Goal: Transaction & Acquisition: Purchase product/service

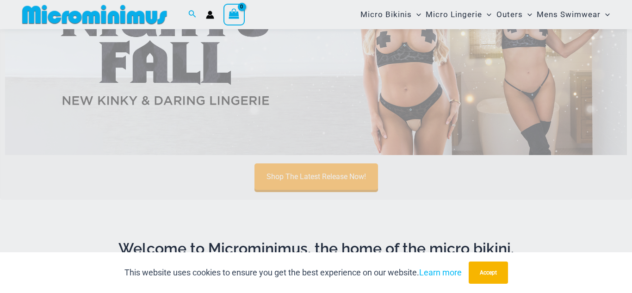
scroll to position [129, 0]
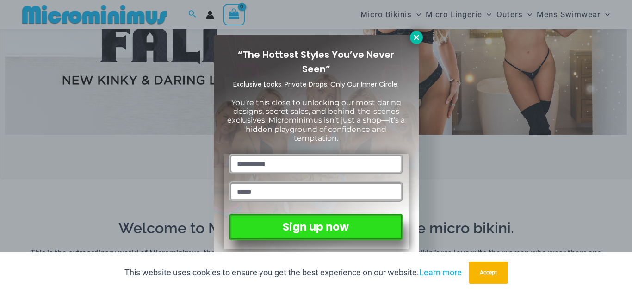
click at [415, 38] on icon at bounding box center [416, 37] width 5 height 5
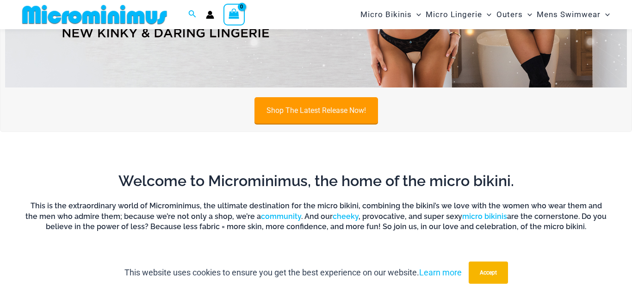
scroll to position [187, 0]
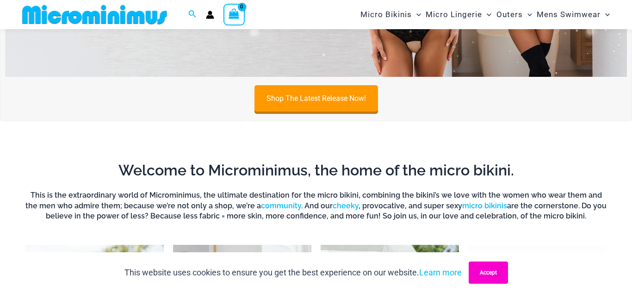
click at [497, 274] on button "Accept" at bounding box center [488, 272] width 39 height 22
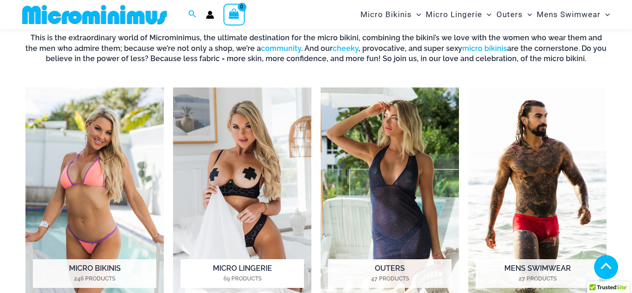
scroll to position [361, 0]
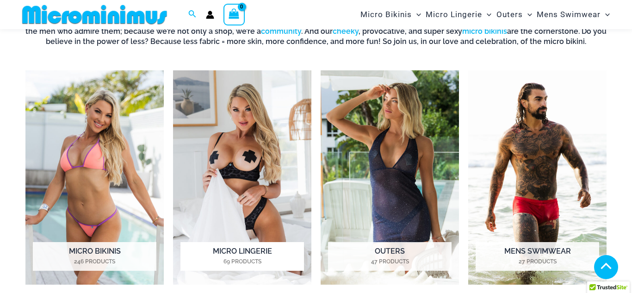
click at [256, 164] on img "Visit product category Micro Lingerie" at bounding box center [242, 177] width 138 height 214
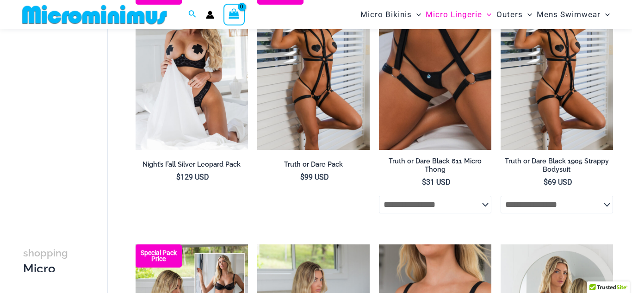
scroll to position [94, 0]
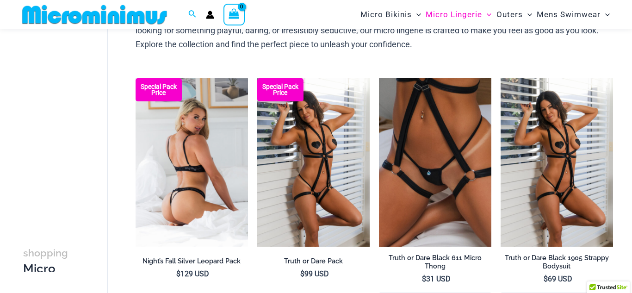
click at [225, 154] on img at bounding box center [192, 162] width 112 height 169
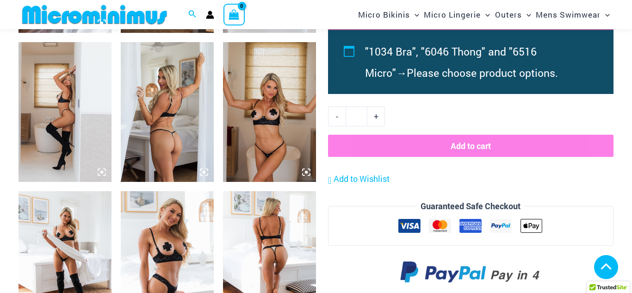
scroll to position [948, 0]
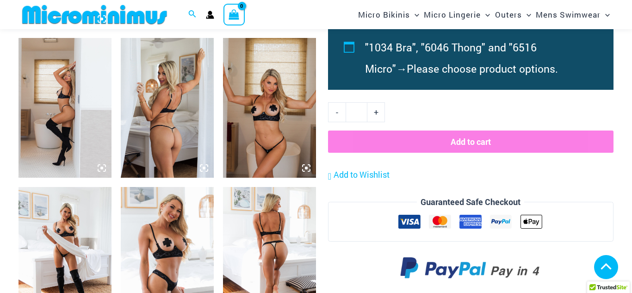
click at [150, 123] on img at bounding box center [167, 107] width 93 height 139
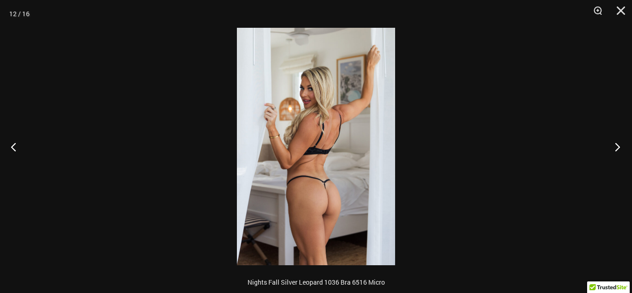
click at [620, 149] on button "Next" at bounding box center [614, 146] width 35 height 46
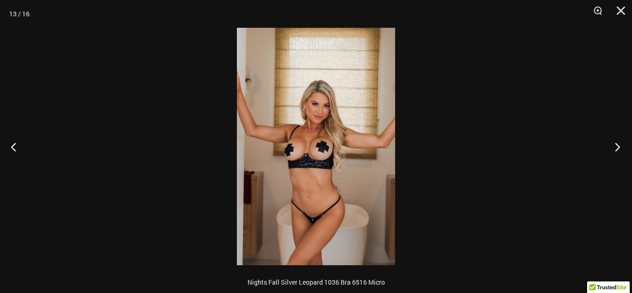
click at [620, 149] on button "Next" at bounding box center [614, 146] width 35 height 46
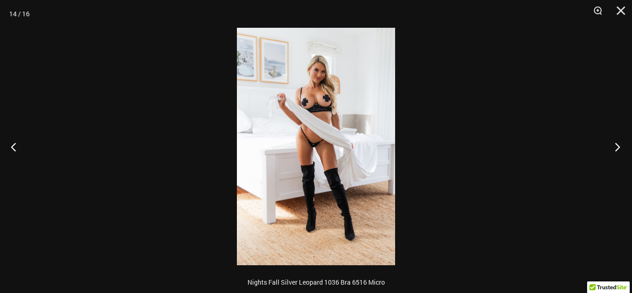
click at [620, 149] on button "Next" at bounding box center [614, 146] width 35 height 46
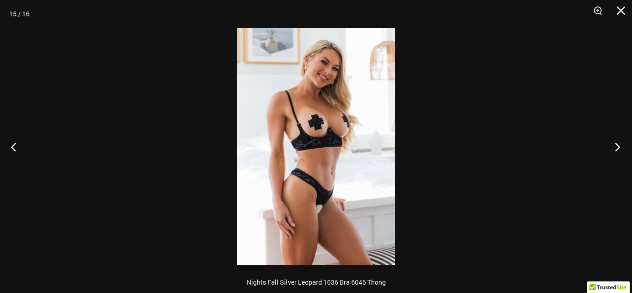
click at [620, 149] on button "Next" at bounding box center [614, 146] width 35 height 46
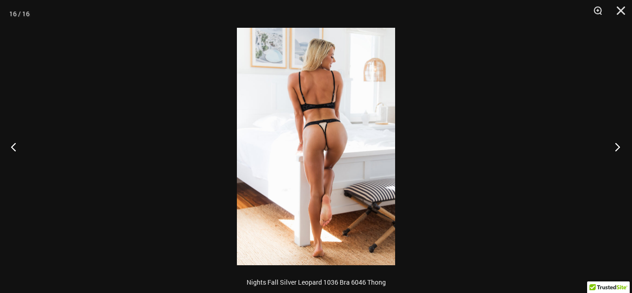
click at [620, 149] on button "Next" at bounding box center [614, 146] width 35 height 46
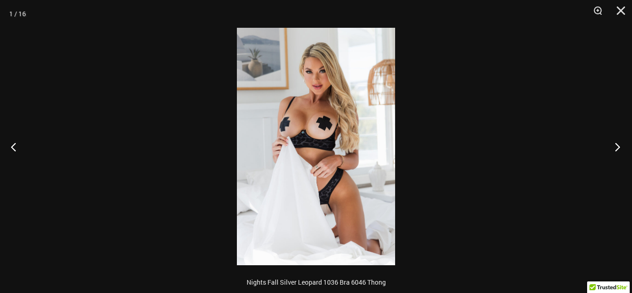
click at [620, 149] on button "Next" at bounding box center [614, 146] width 35 height 46
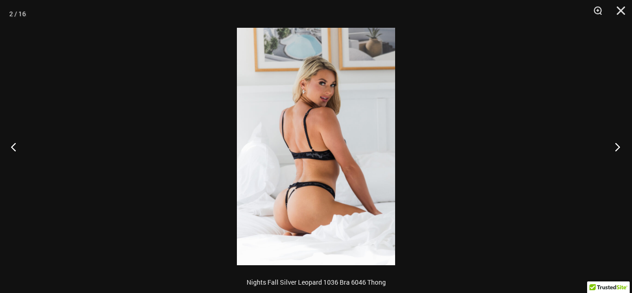
click at [620, 149] on button "Next" at bounding box center [614, 146] width 35 height 46
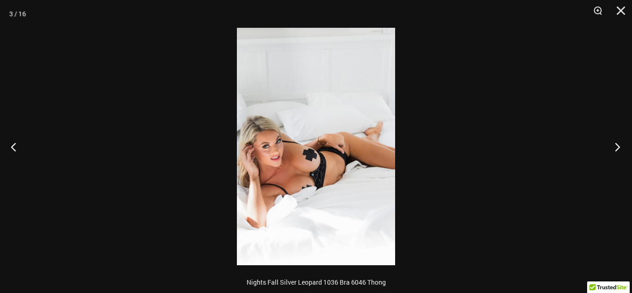
click at [620, 149] on button "Next" at bounding box center [614, 146] width 35 height 46
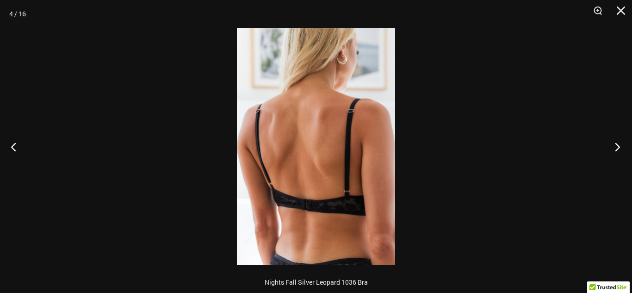
click at [620, 149] on button "Next" at bounding box center [614, 146] width 35 height 46
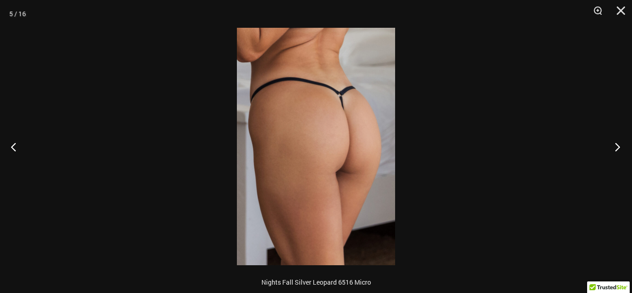
click at [620, 149] on button "Next" at bounding box center [614, 146] width 35 height 46
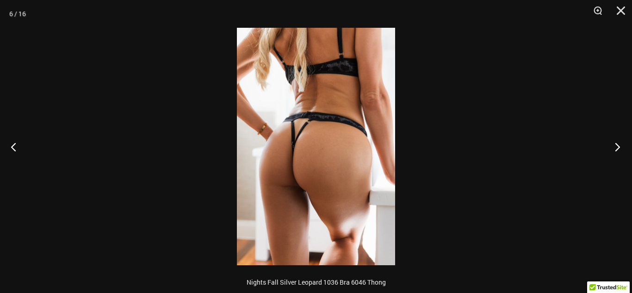
click at [620, 149] on button "Next" at bounding box center [614, 146] width 35 height 46
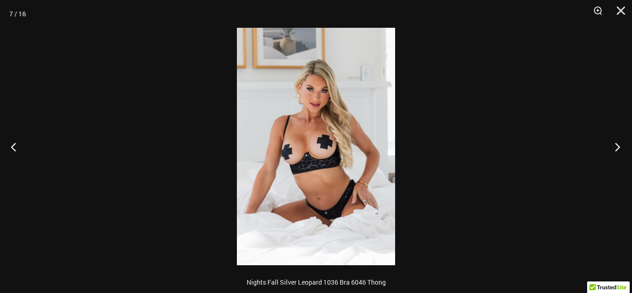
click at [620, 149] on button "Next" at bounding box center [614, 146] width 35 height 46
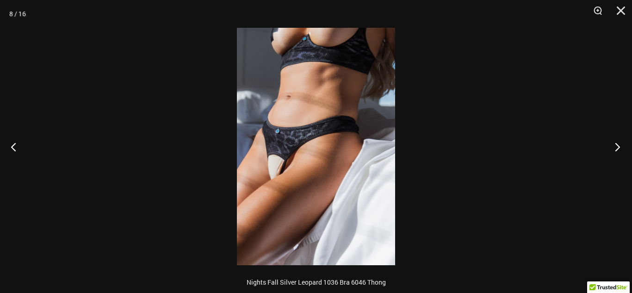
click at [620, 149] on button "Next" at bounding box center [614, 146] width 35 height 46
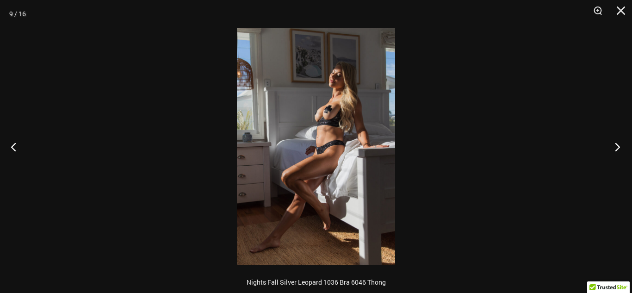
click at [620, 149] on button "Next" at bounding box center [614, 146] width 35 height 46
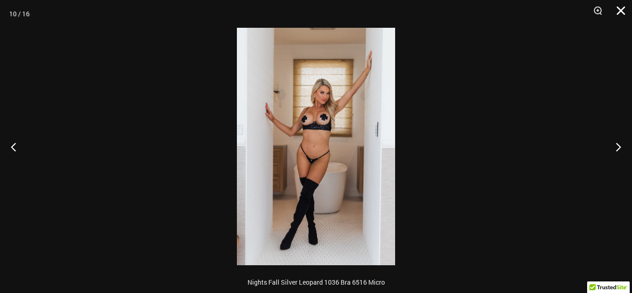
click at [623, 16] on button "Close" at bounding box center [617, 14] width 23 height 28
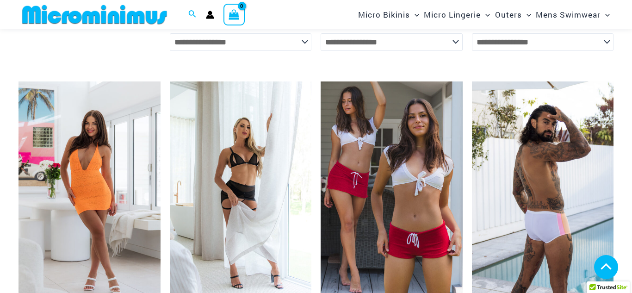
scroll to position [2304, 0]
